Goal: Check status

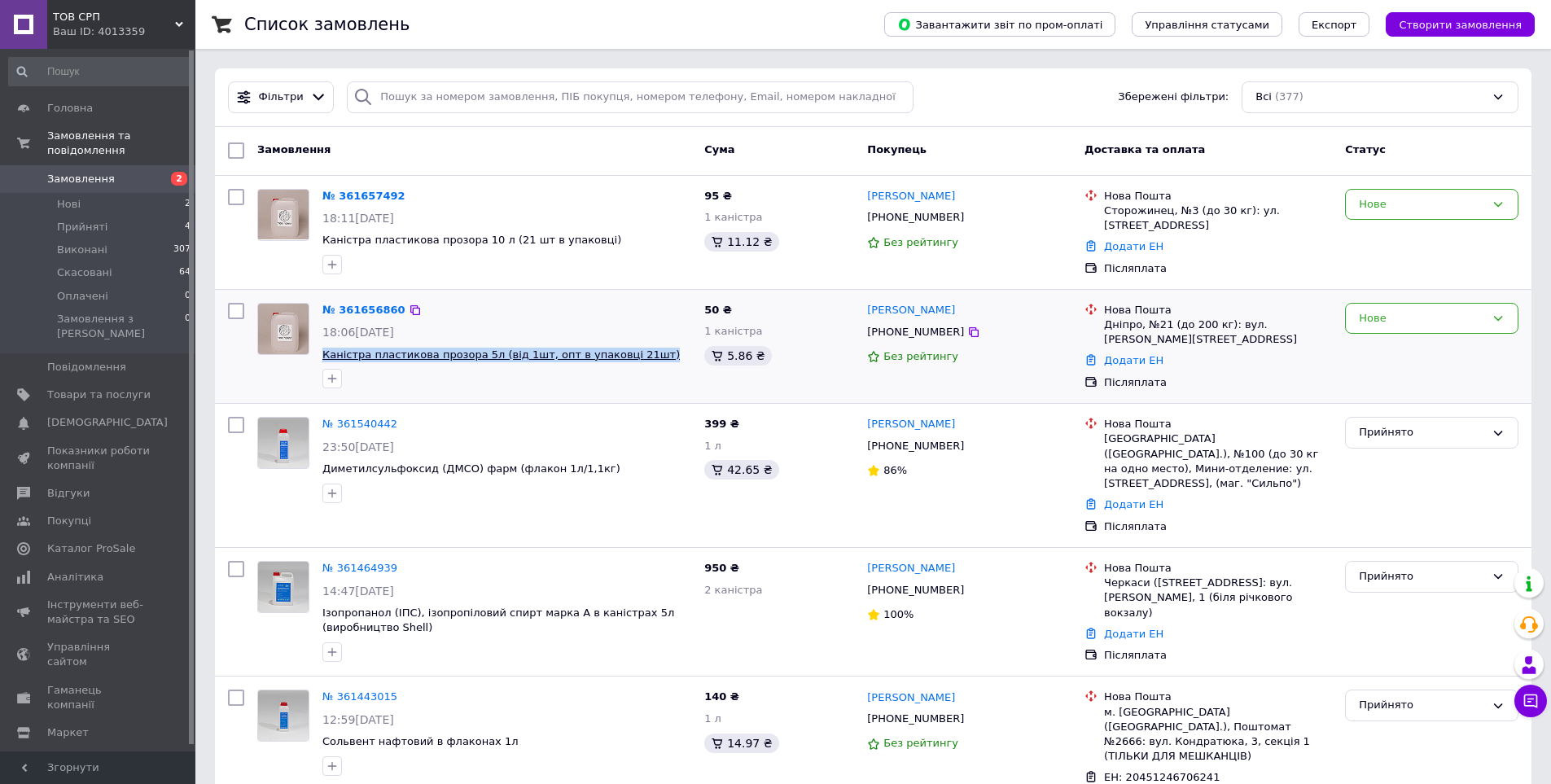
drag, startPoint x: 651, startPoint y: 354, endPoint x: 324, endPoint y: 361, distance: 327.1
click at [324, 361] on span "Каністра пластикова прозора 5л (від 1шт, опт в упаковці 21шт)" at bounding box center [506, 355] width 369 height 15
copy span "Каністра пластикова прозора 5л (від 1шт, опт в упаковці 21шт)"
click at [967, 333] on icon at bounding box center [974, 332] width 13 height 13
click at [1117, 326] on div "Дніпро, №21 (до 200 кг): вул. [PERSON_NAME][STREET_ADDRESS]" at bounding box center [1218, 332] width 228 height 30
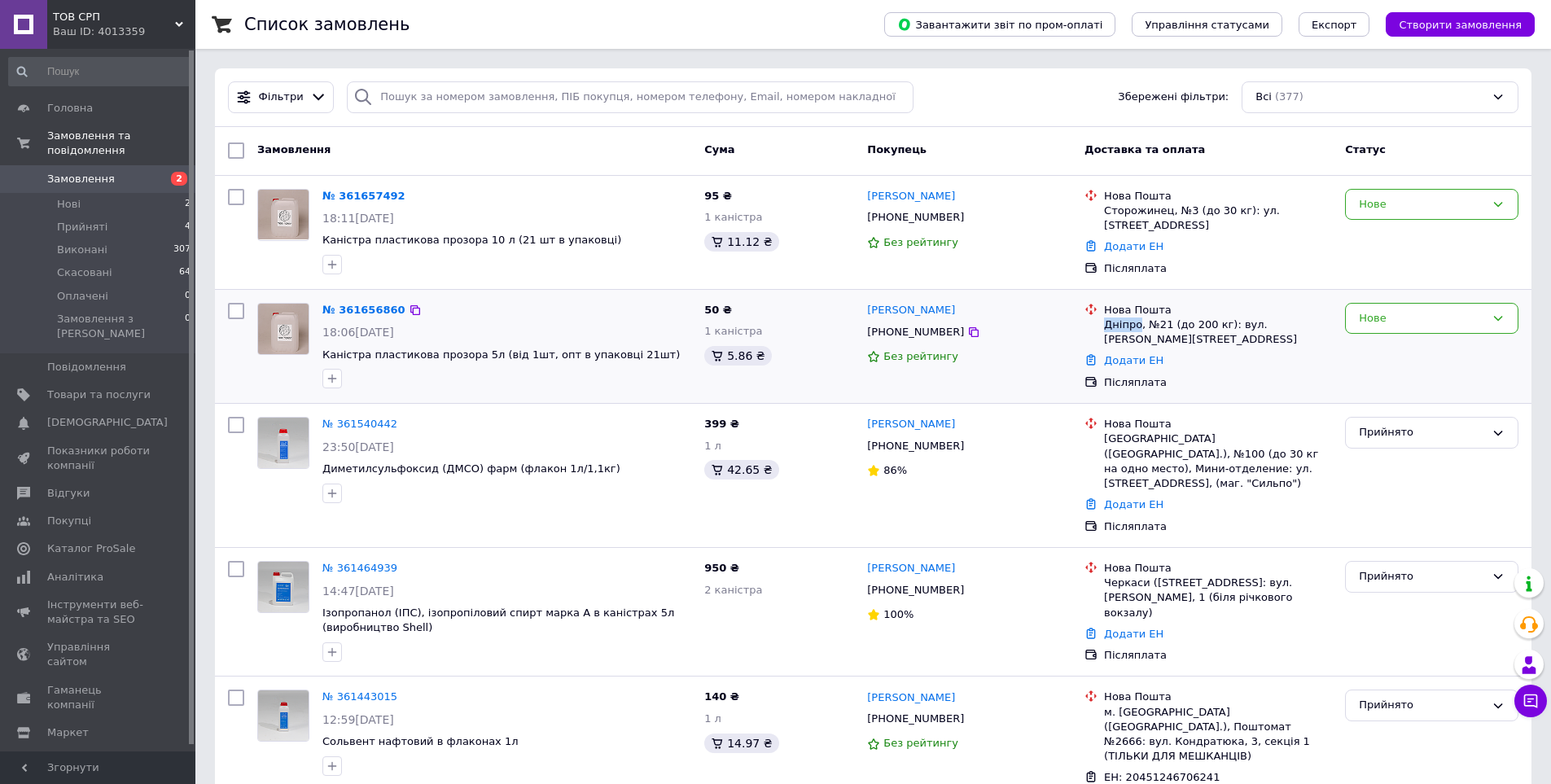
click at [1117, 326] on div "Дніпро, №21 (до 200 кг): вул. [PERSON_NAME][STREET_ADDRESS]" at bounding box center [1218, 332] width 228 height 30
copy div "Дніпро"
click at [1128, 364] on link "Додати ЕН" at bounding box center [1134, 360] width 59 height 12
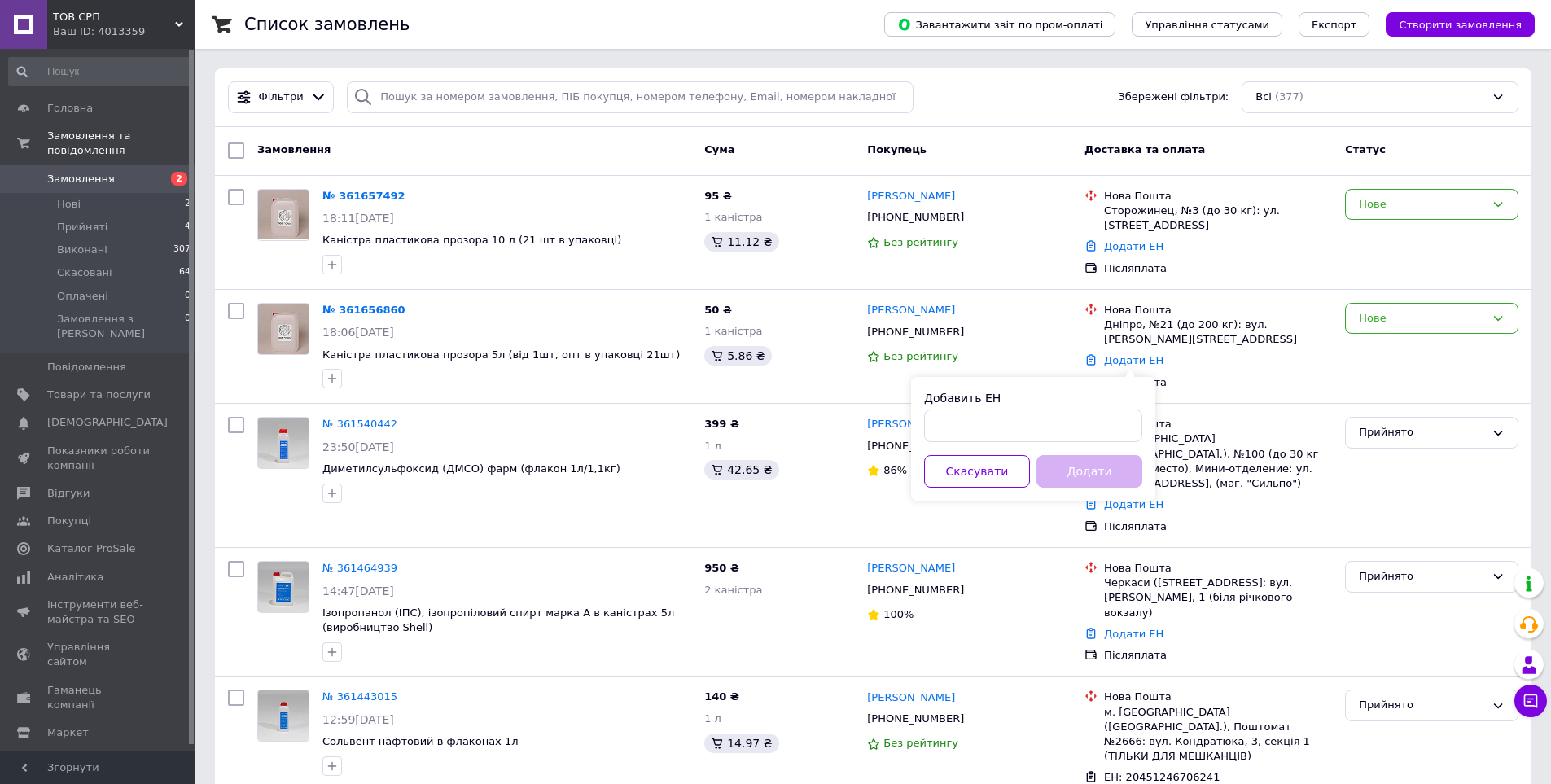
click at [1059, 443] on div "Добавить ЕН Скасувати Додати" at bounding box center [1032, 438] width 244 height 123
click at [1051, 427] on input "Добавить ЕН" at bounding box center [1033, 426] width 218 height 33
paste input "20451247452740"
type input "20451247452740"
click at [1106, 473] on button "Додати" at bounding box center [1089, 471] width 106 height 33
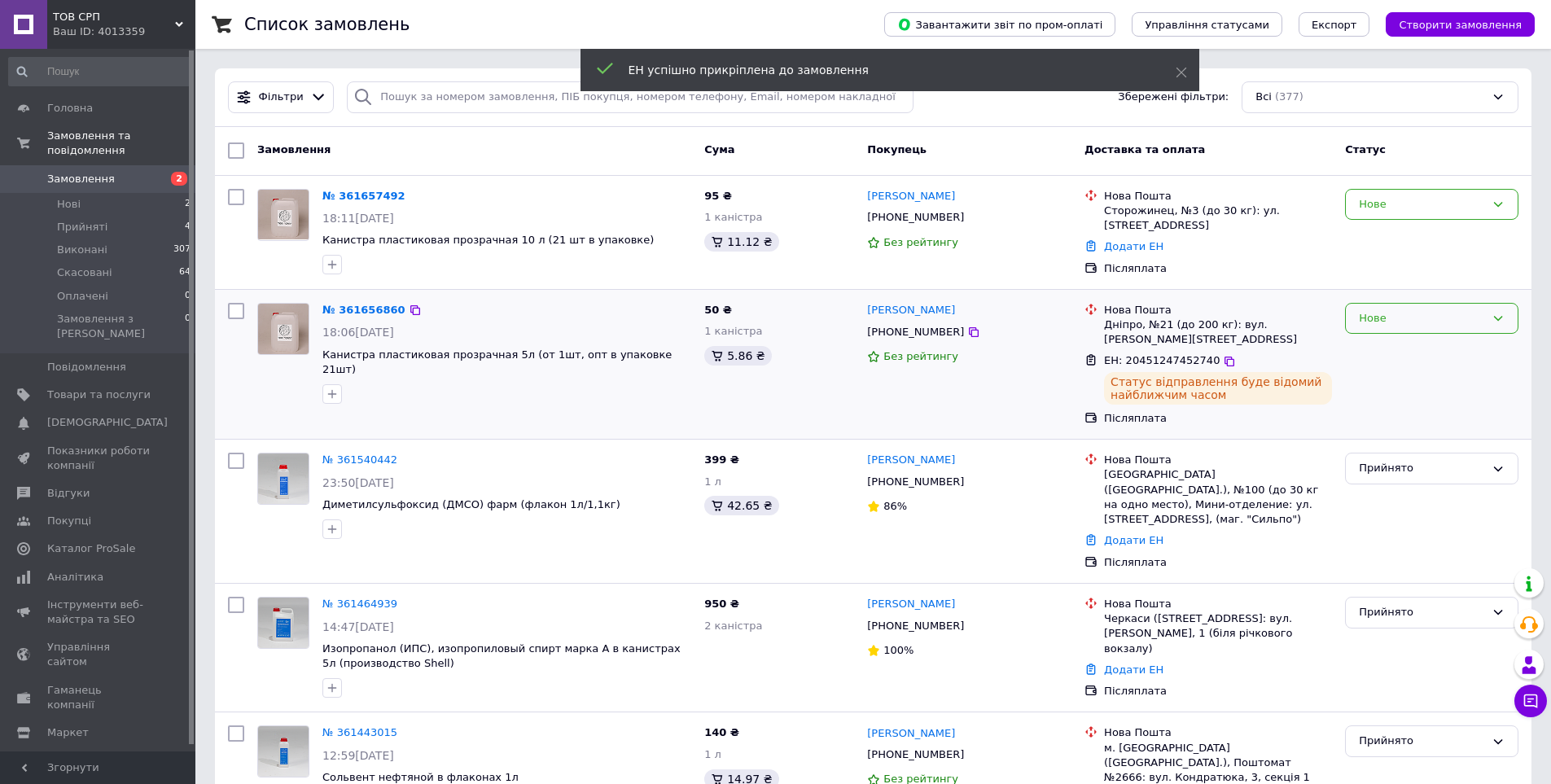
click at [1471, 331] on div "Нове" at bounding box center [1431, 318] width 173 height 32
click at [1405, 355] on li "Прийнято" at bounding box center [1430, 351] width 171 height 30
click at [1392, 207] on div "Нове" at bounding box center [1422, 205] width 126 height 17
click at [1386, 237] on li "Прийнято" at bounding box center [1430, 237] width 171 height 30
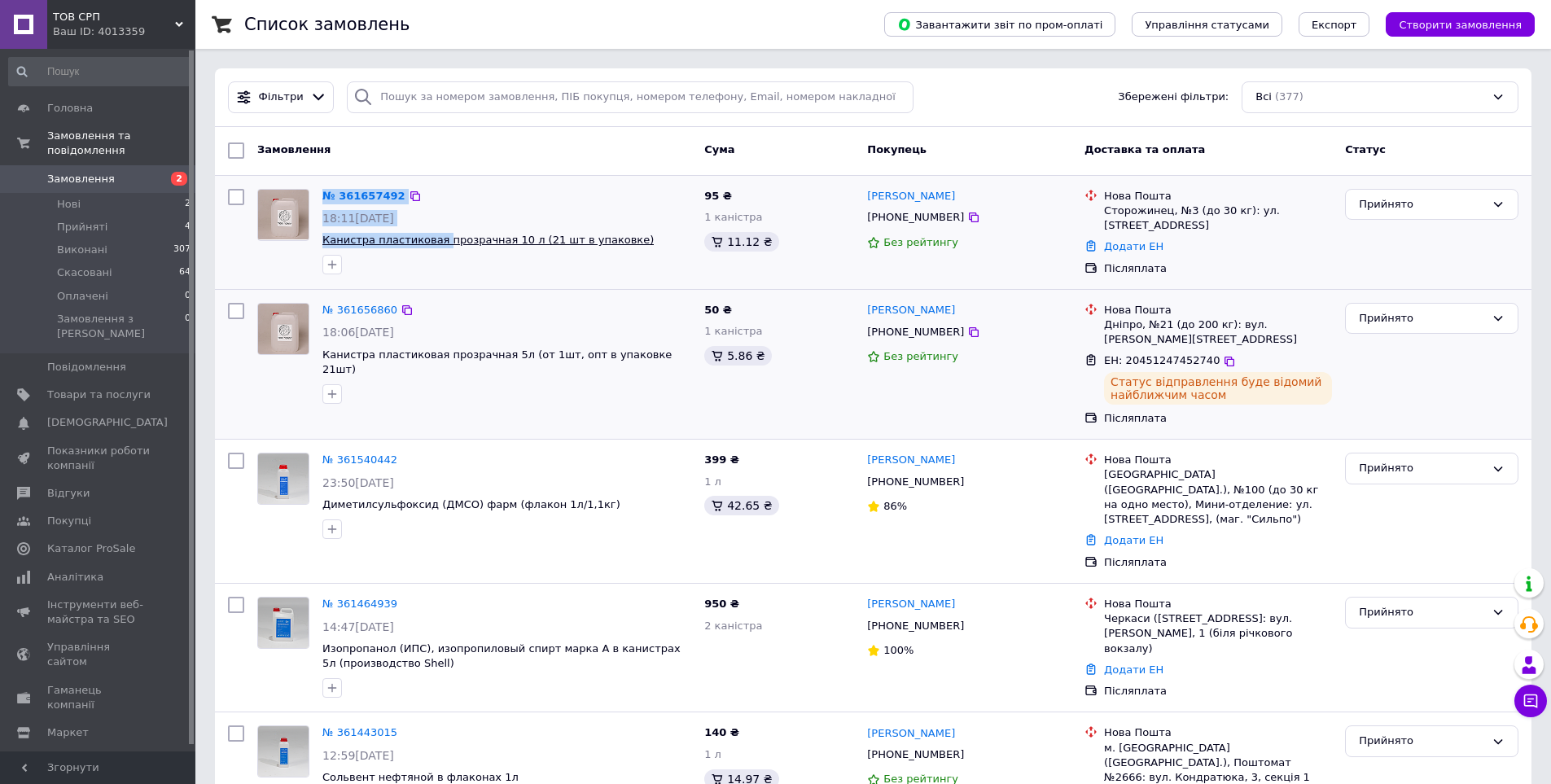
drag, startPoint x: 312, startPoint y: 240, endPoint x: 435, endPoint y: 237, distance: 123.0
click at [435, 237] on div "№ 361657492 18:11[DATE] Канистра пластиковая прозрачная 10 л (21 шт в упаковке)" at bounding box center [474, 231] width 447 height 99
click at [642, 243] on span "Канистра пластиковая прозрачная 10 л (21 шт в упаковке)" at bounding box center [506, 240] width 369 height 15
drag, startPoint x: 579, startPoint y: 232, endPoint x: 324, endPoint y: 243, distance: 255.2
click at [324, 243] on span "Канистра пластиковая прозрачная 10 л (21 шт в упаковке)" at bounding box center [506, 240] width 369 height 15
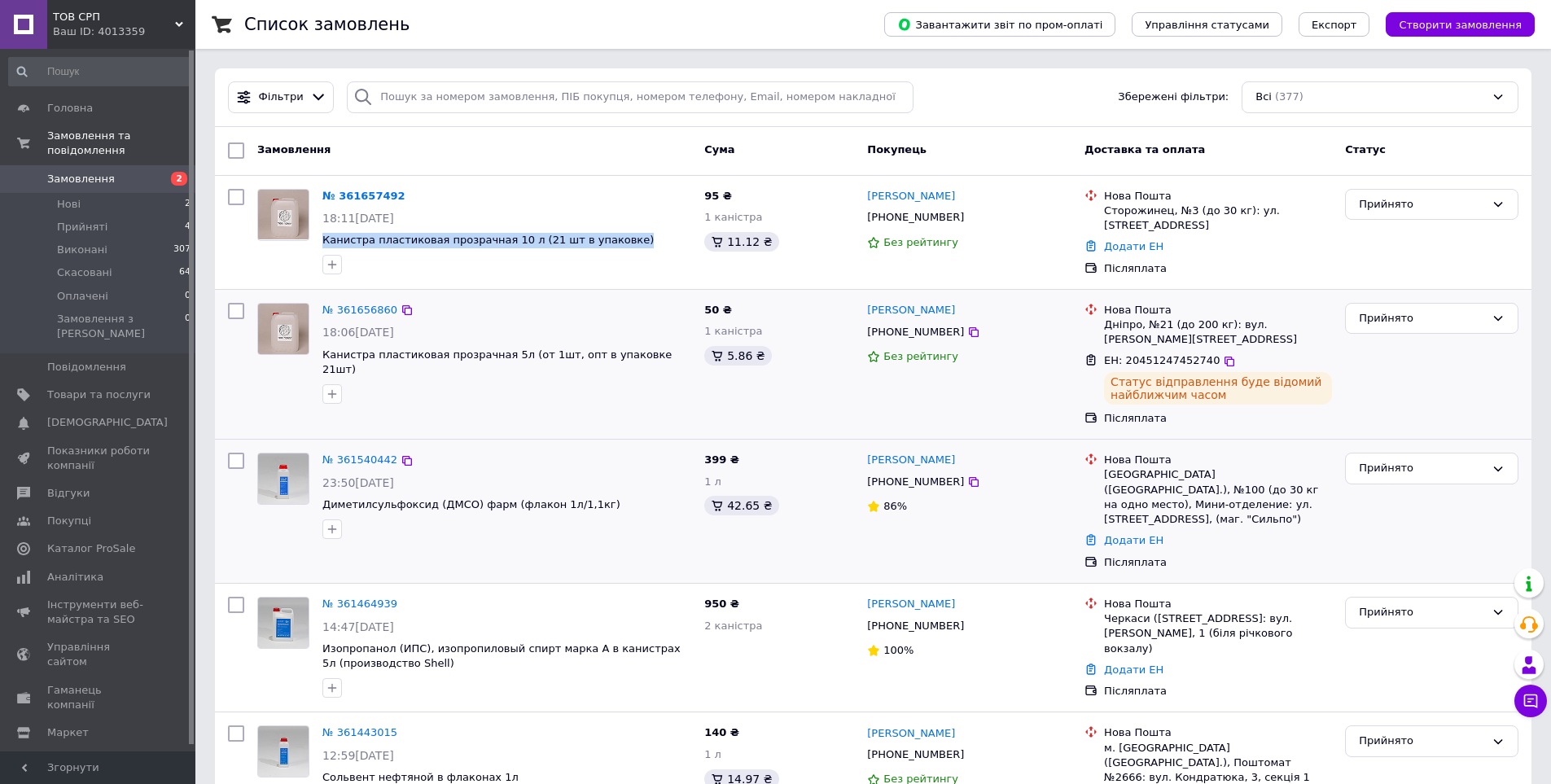
copy span "Канистра пластиковая прозрачная 10 л (21 шт в упаковке)"
click at [969, 216] on icon at bounding box center [974, 217] width 10 height 10
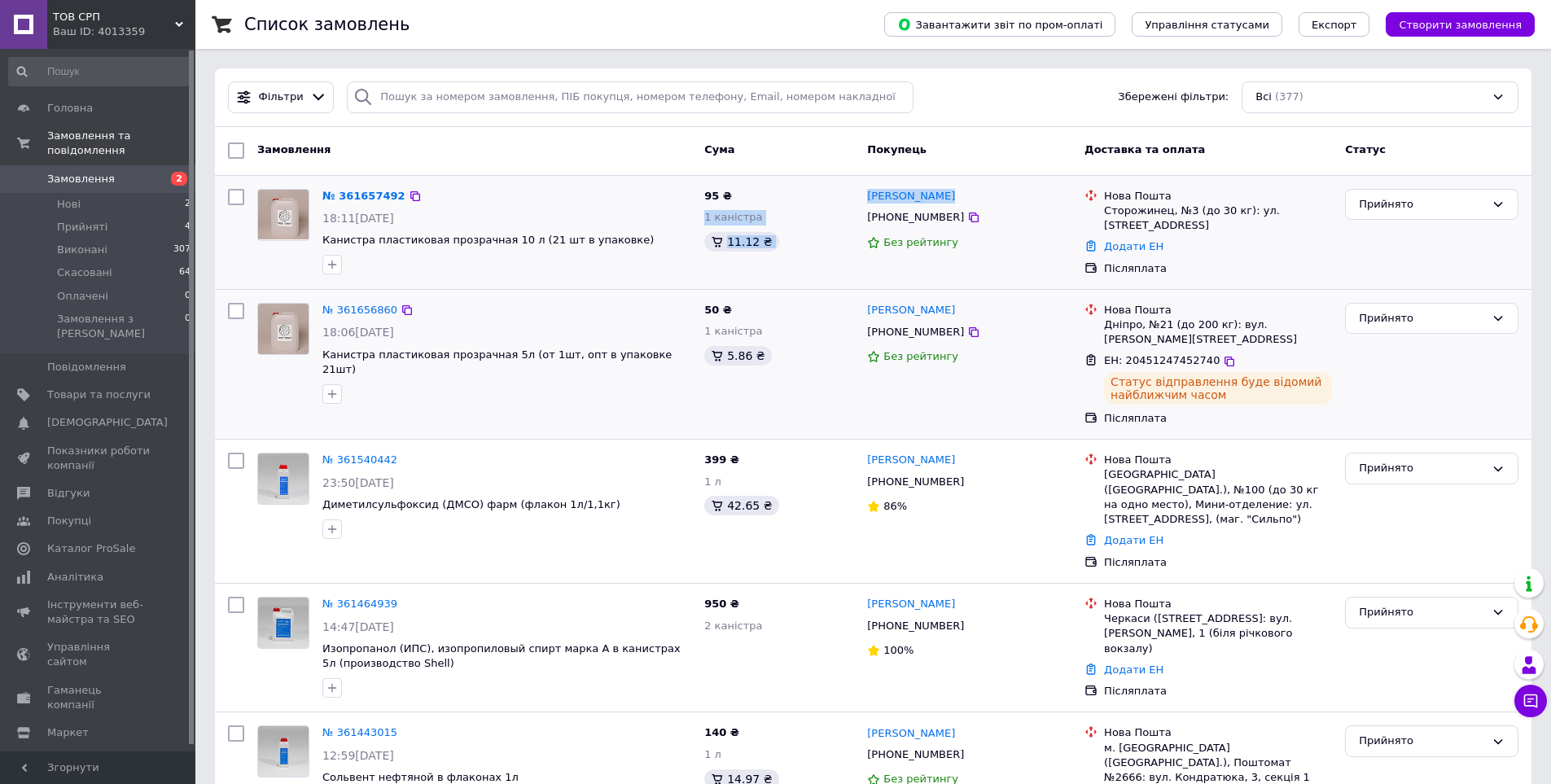
drag, startPoint x: 897, startPoint y: 191, endPoint x: 847, endPoint y: 193, distance: 50.0
click at [847, 193] on div "№ 361657492 18:11[DATE] Канистра пластиковая прозрачная 10 л (21 шт в упаковке)…" at bounding box center [872, 232] width 1303 height 101
click at [979, 195] on div "[PERSON_NAME]" at bounding box center [969, 197] width 208 height 19
drag, startPoint x: 878, startPoint y: 193, endPoint x: 868, endPoint y: 193, distance: 10.0
click at [868, 193] on div "[PERSON_NAME]" at bounding box center [969, 197] width 208 height 19
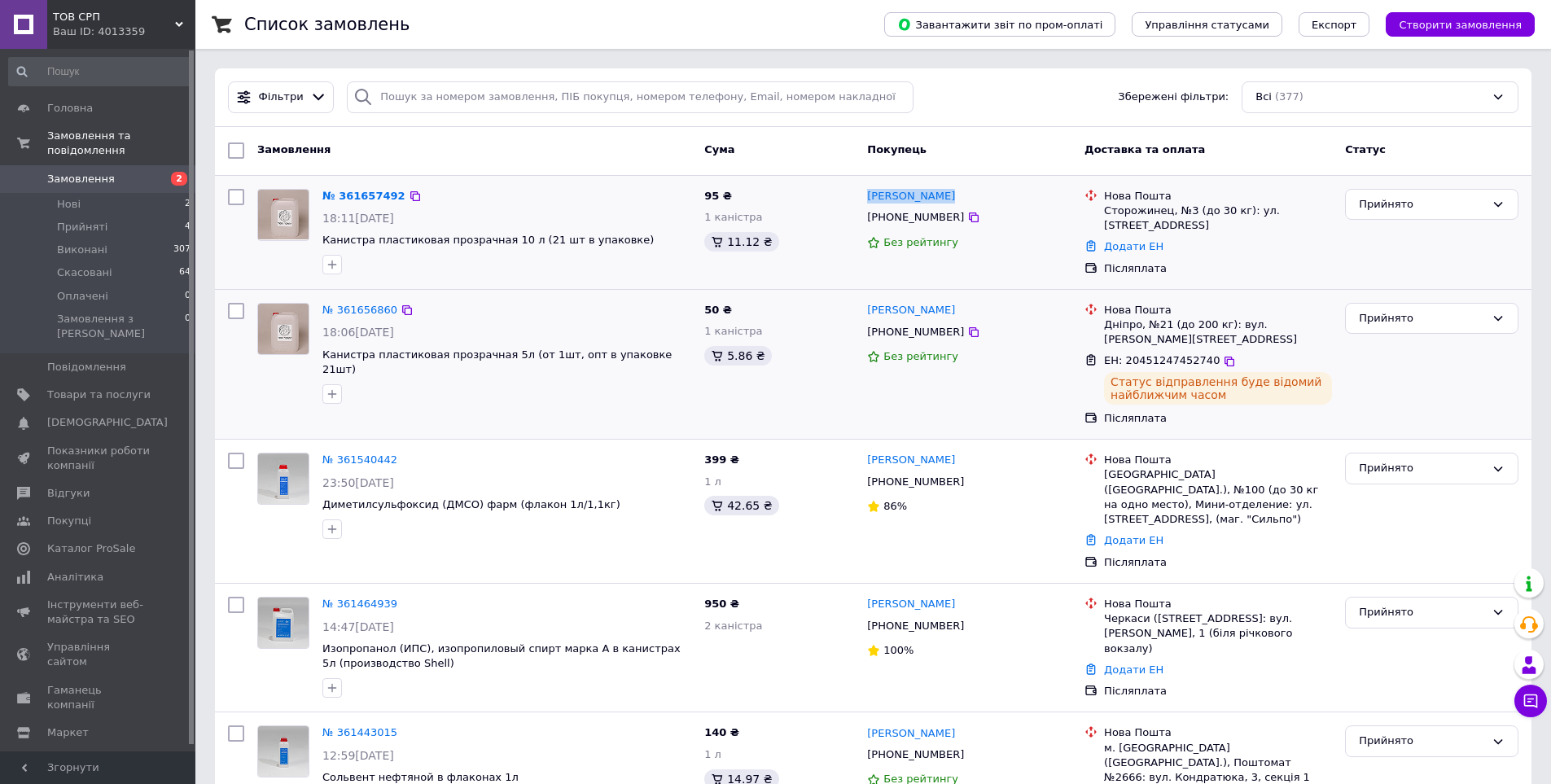
copy div "[PERSON_NAME]"
click at [1126, 213] on div "Сторожинец, №3 (до 30 кг): ул. [STREET_ADDRESS]" at bounding box center [1218, 218] width 228 height 30
copy div "Сторожинец"
click at [1120, 245] on link "Додати ЕН" at bounding box center [1134, 246] width 59 height 12
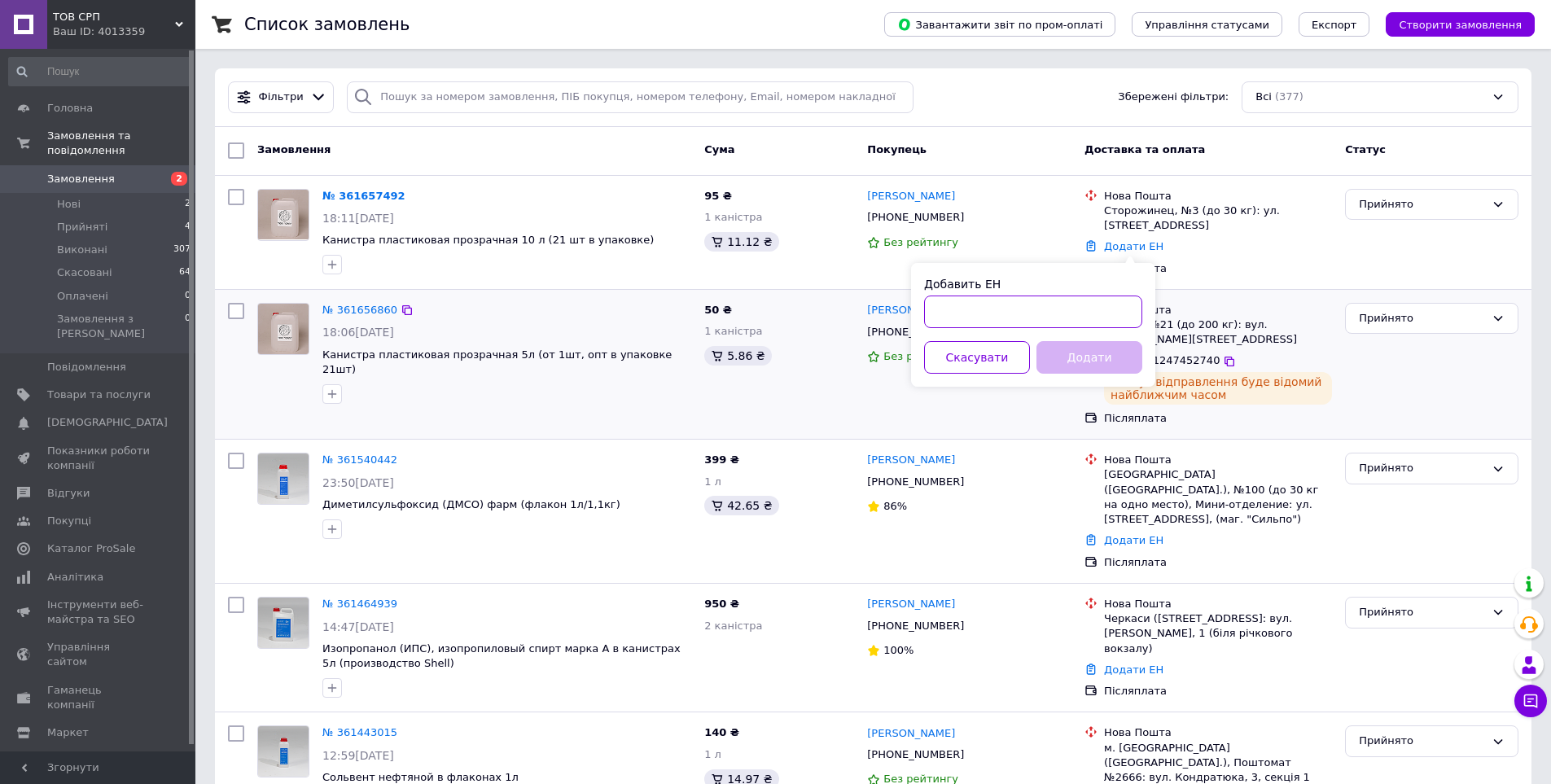
click at [1009, 314] on input "Добавить ЕН" at bounding box center [1033, 312] width 218 height 33
paste input "20451247453213"
type input "20451247453213"
click at [1079, 366] on button "Додати" at bounding box center [1089, 357] width 106 height 33
